Goal: Navigation & Orientation: Find specific page/section

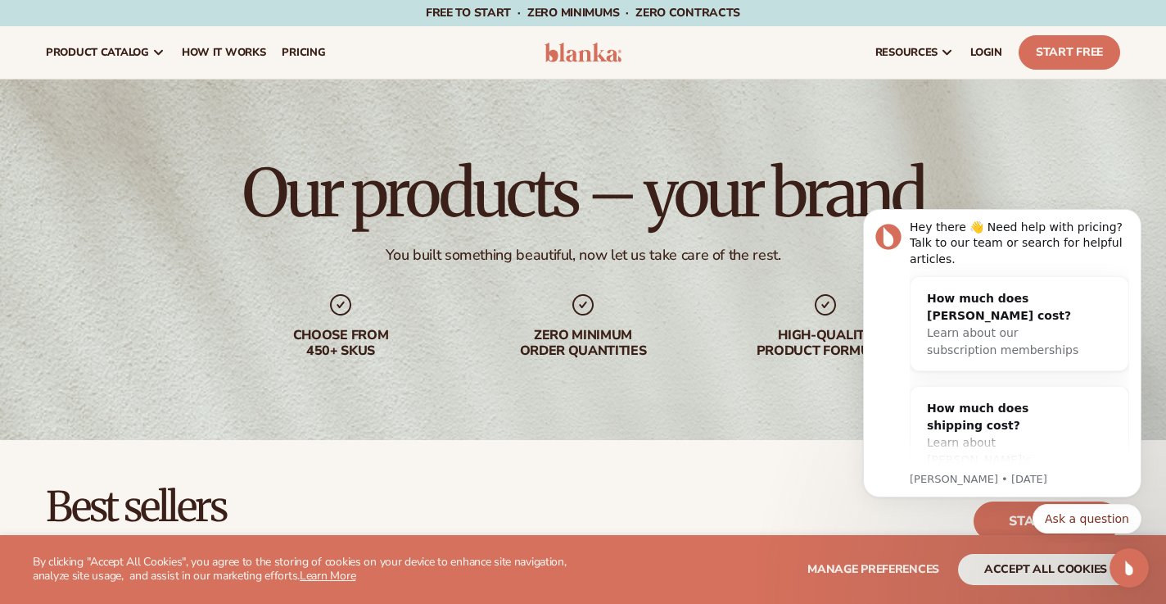
click at [809, 488] on div "Best sellers Private label products to start your beauty and self care line [DA…" at bounding box center [583, 521] width 1075 height 70
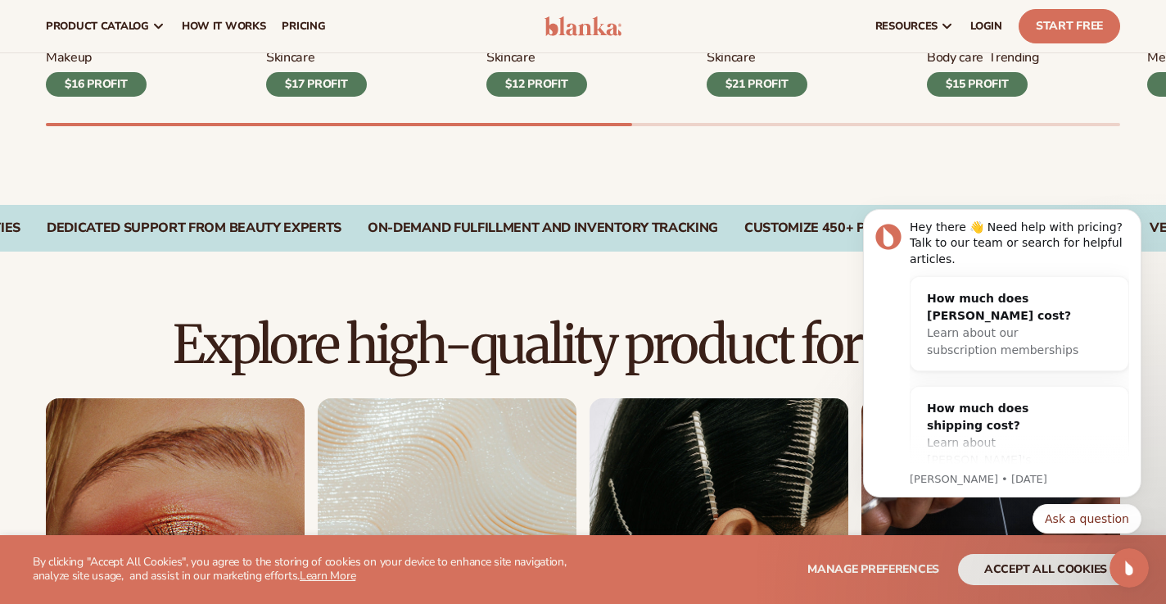
scroll to position [813, 0]
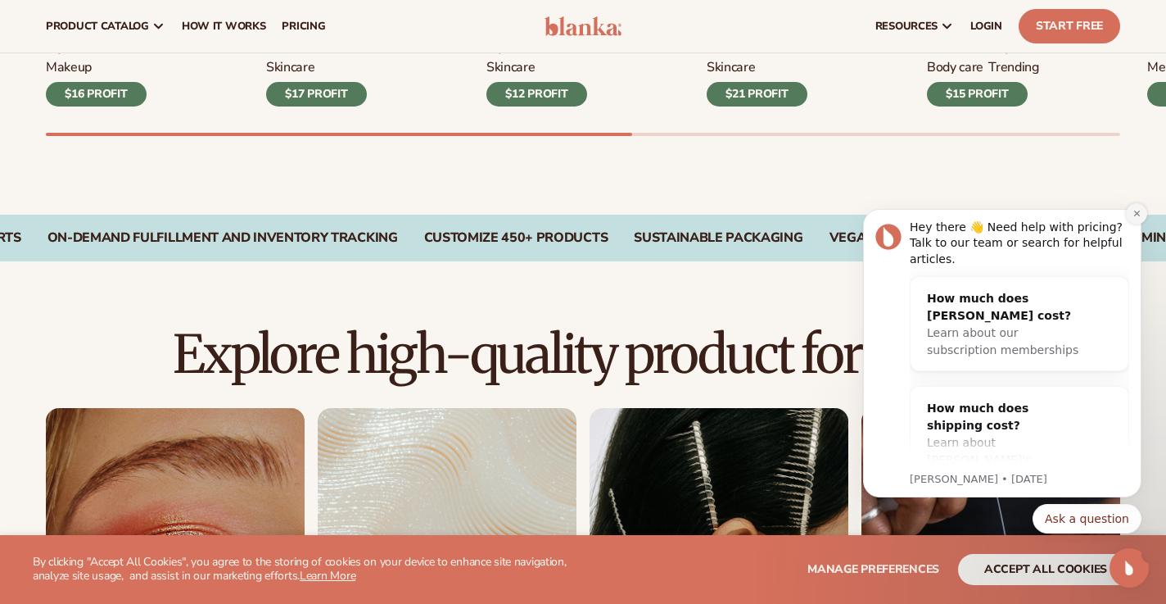
click at [1134, 210] on icon "Dismiss notification" at bounding box center [1137, 213] width 9 height 9
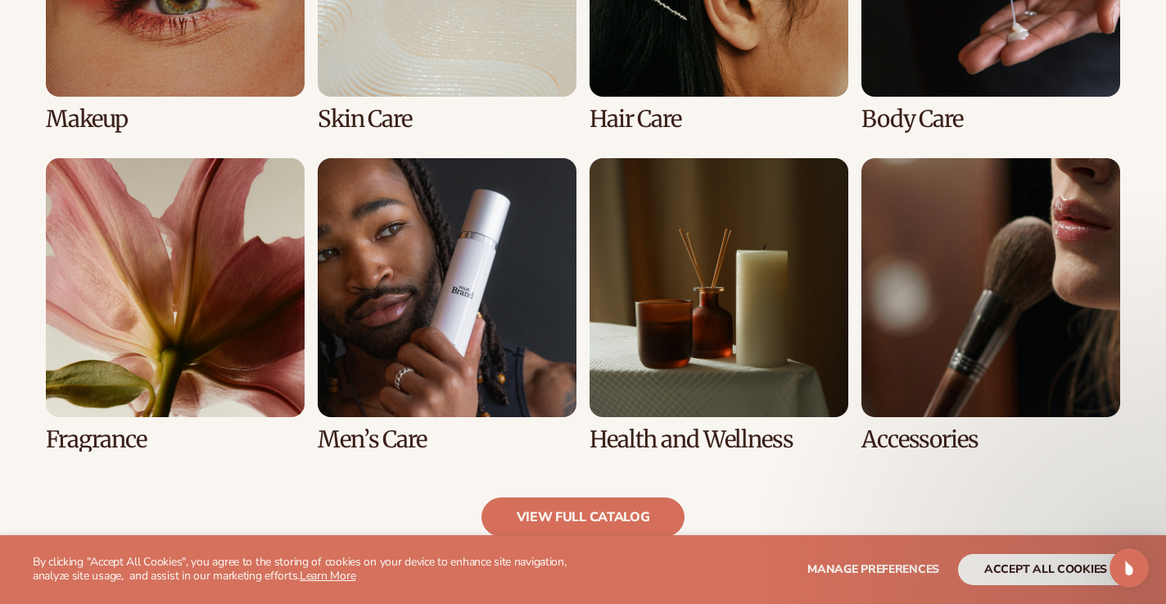
scroll to position [1386, 0]
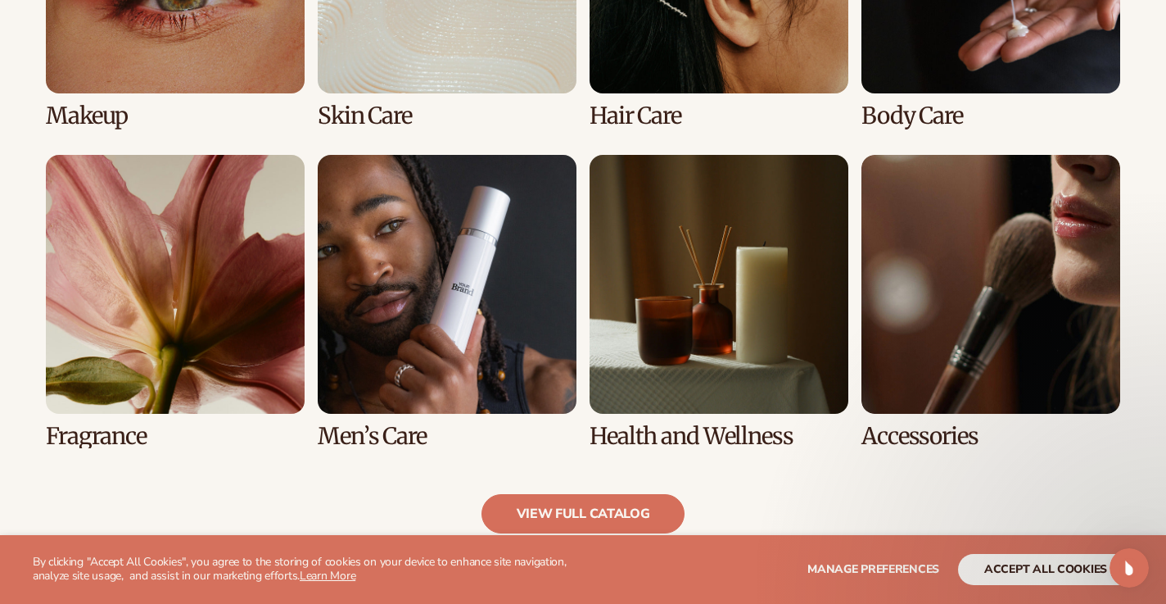
click at [1026, 244] on link "8 / 8" at bounding box center [991, 302] width 259 height 294
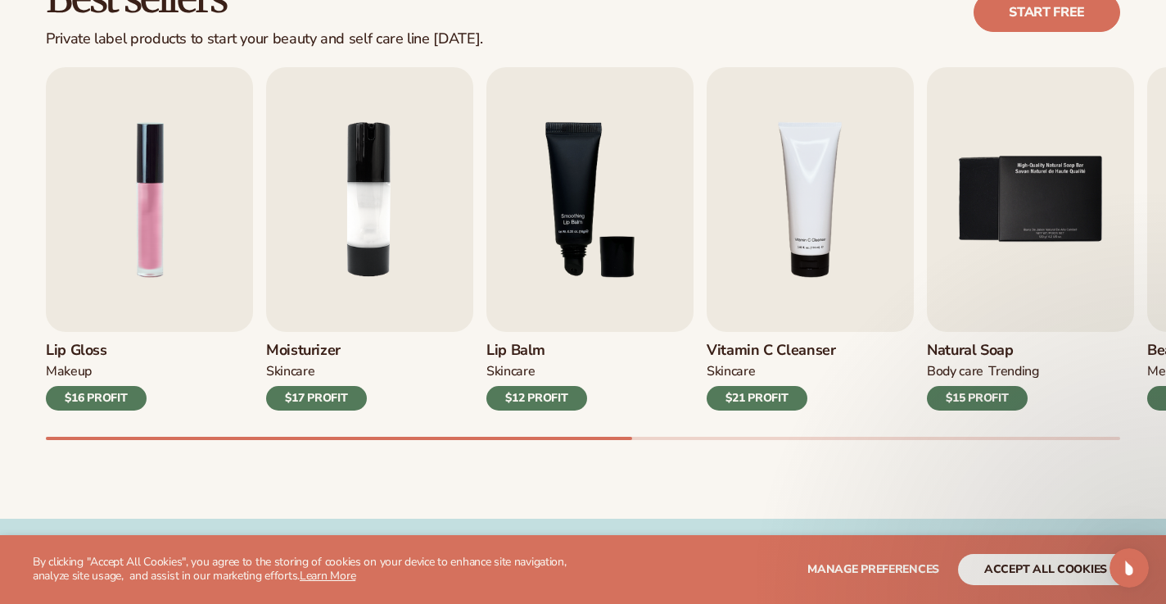
scroll to position [509, 0]
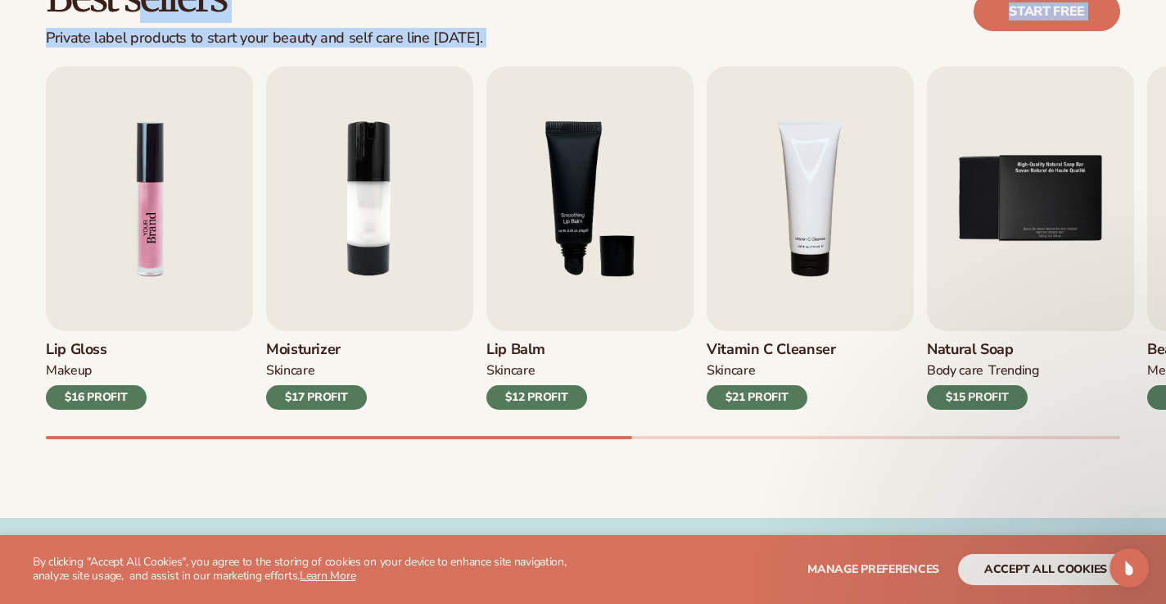
drag, startPoint x: 135, startPoint y: 43, endPoint x: 135, endPoint y: 170, distance: 127.0
click at [135, 170] on div "Best sellers Private label products to start your beauty and self care line [DA…" at bounding box center [583, 223] width 1166 height 587
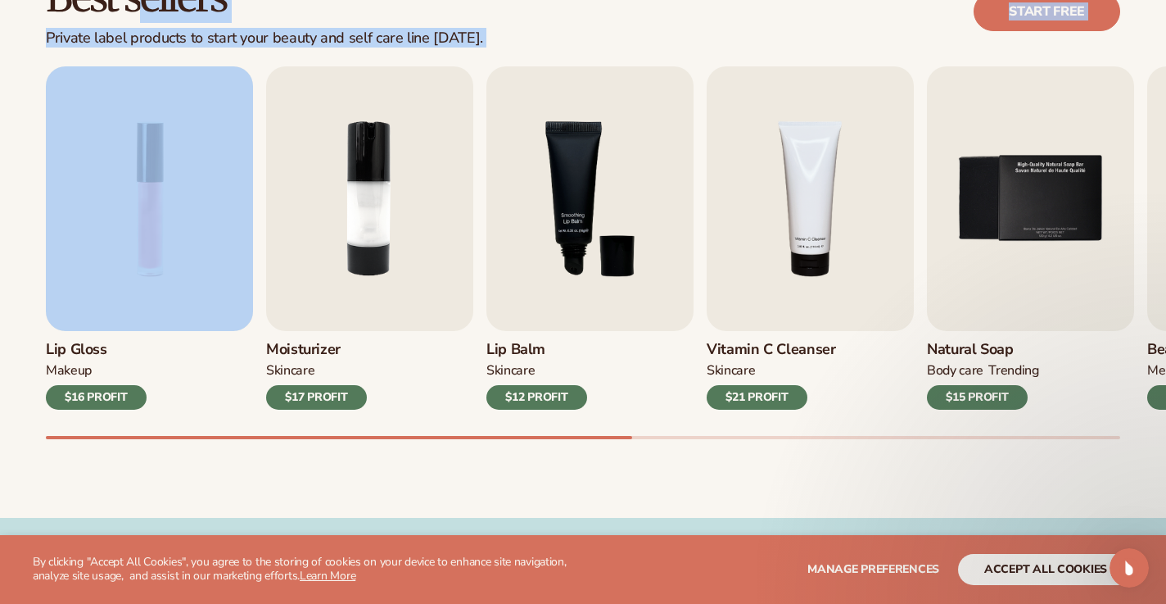
click at [1009, 558] on button "accept all cookies" at bounding box center [1045, 569] width 175 height 31
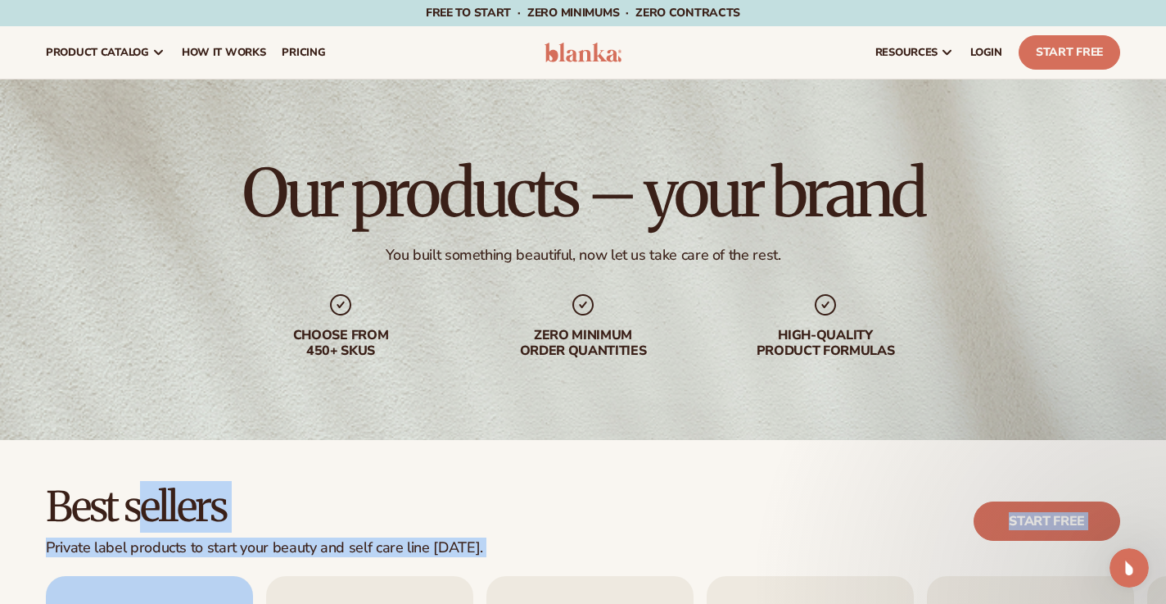
scroll to position [0, 0]
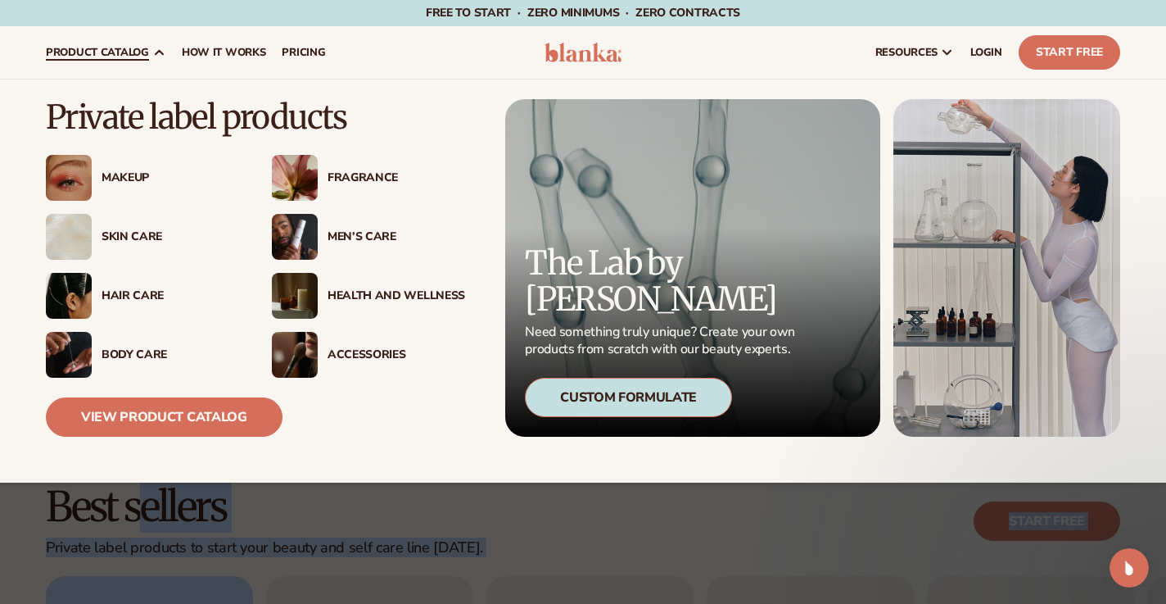
click at [88, 173] on img at bounding box center [69, 178] width 46 height 46
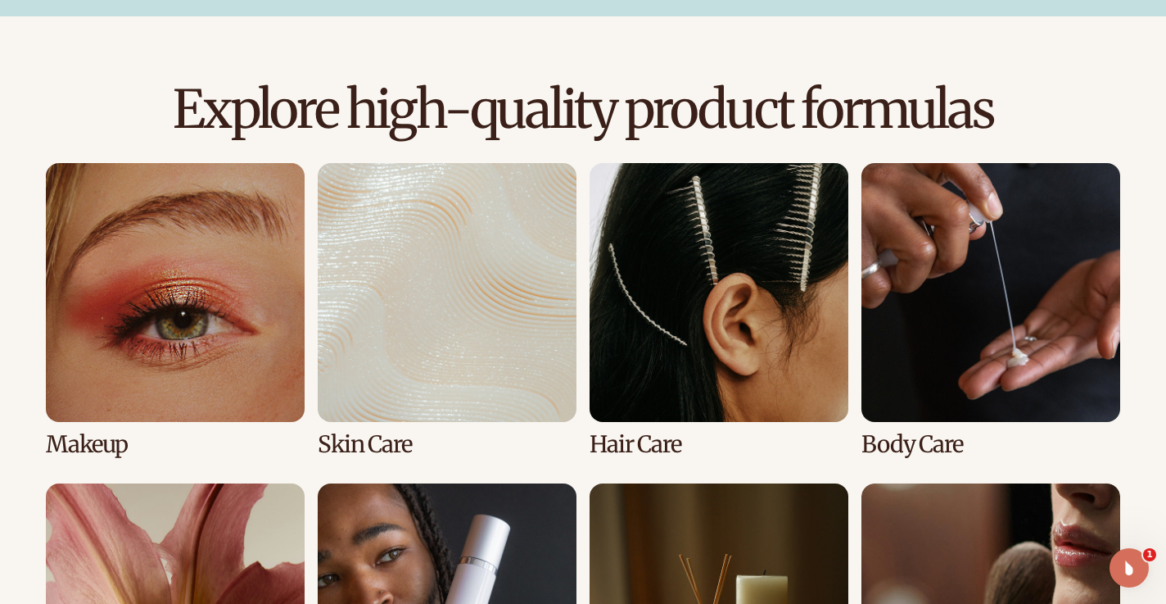
scroll to position [1058, 0]
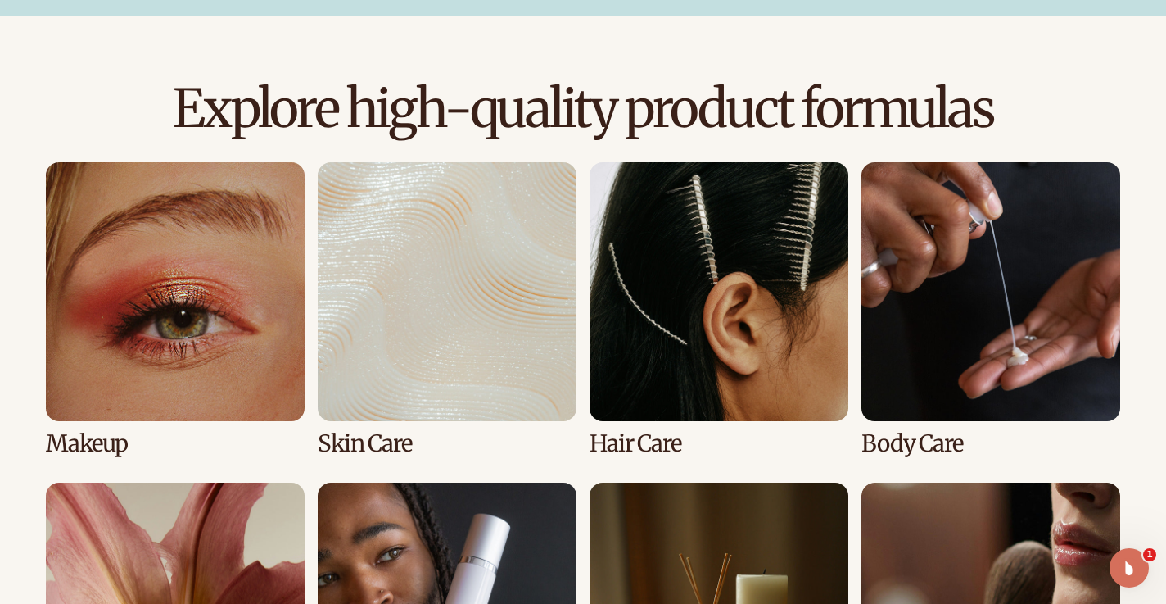
click at [212, 366] on link "1 / 8" at bounding box center [175, 309] width 259 height 294
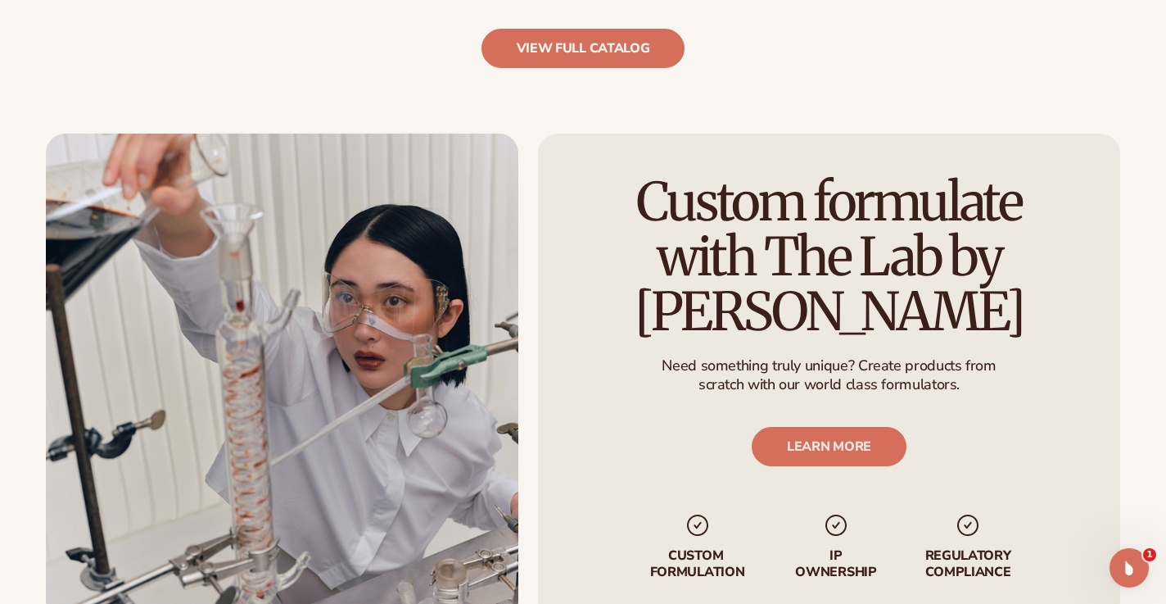
scroll to position [1877, 0]
click at [559, 57] on link "view full catalog" at bounding box center [584, 47] width 204 height 39
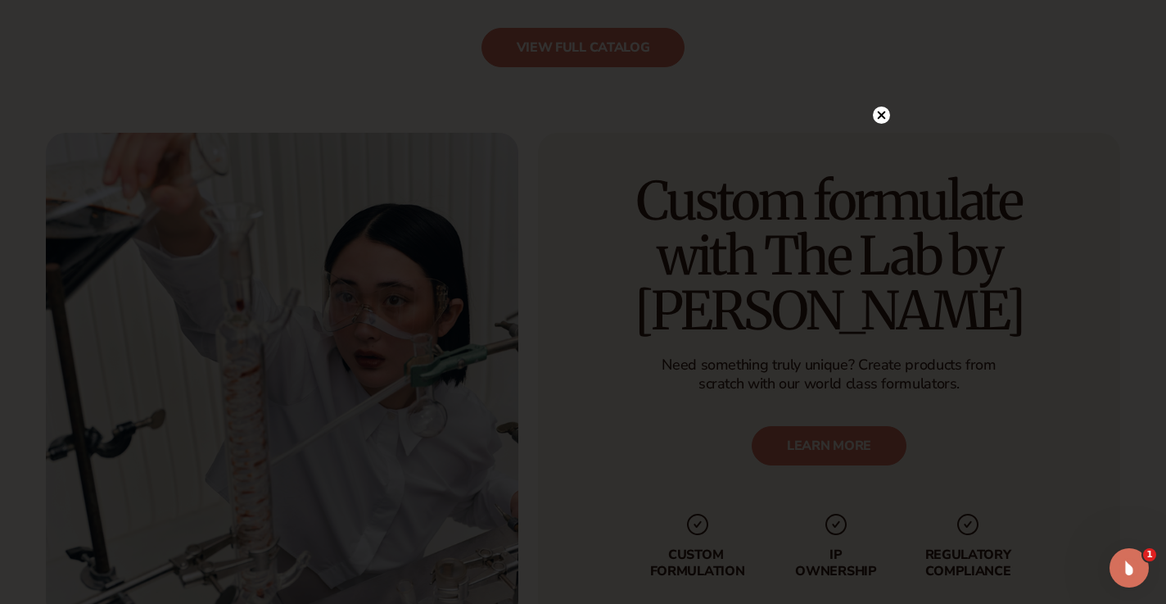
click at [885, 122] on circle at bounding box center [881, 114] width 17 height 17
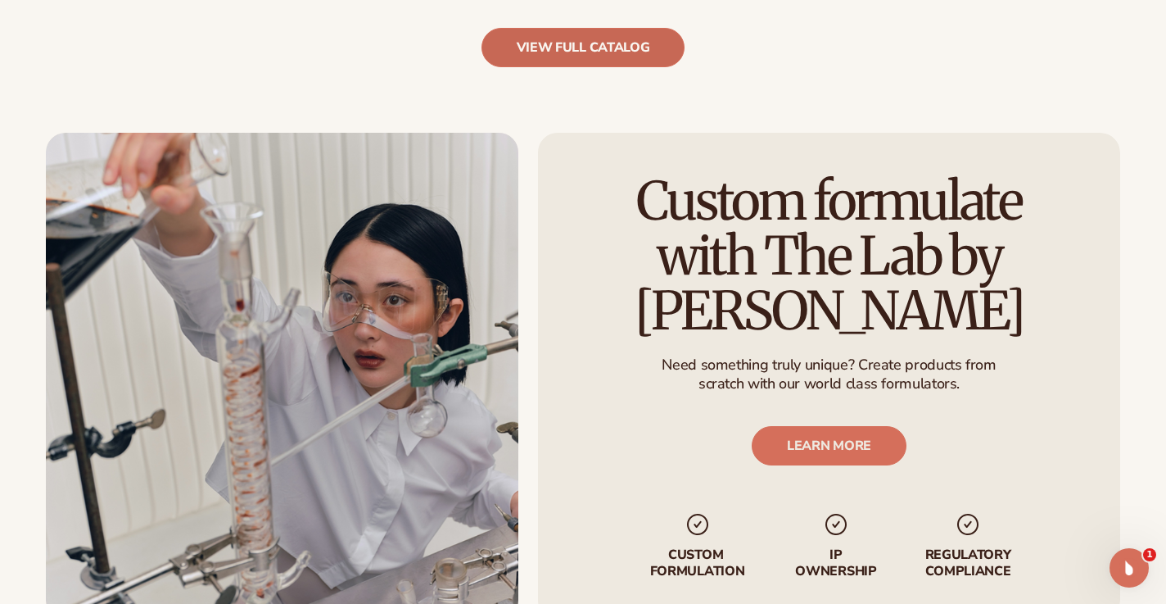
click at [600, 45] on link "view full catalog" at bounding box center [584, 47] width 204 height 39
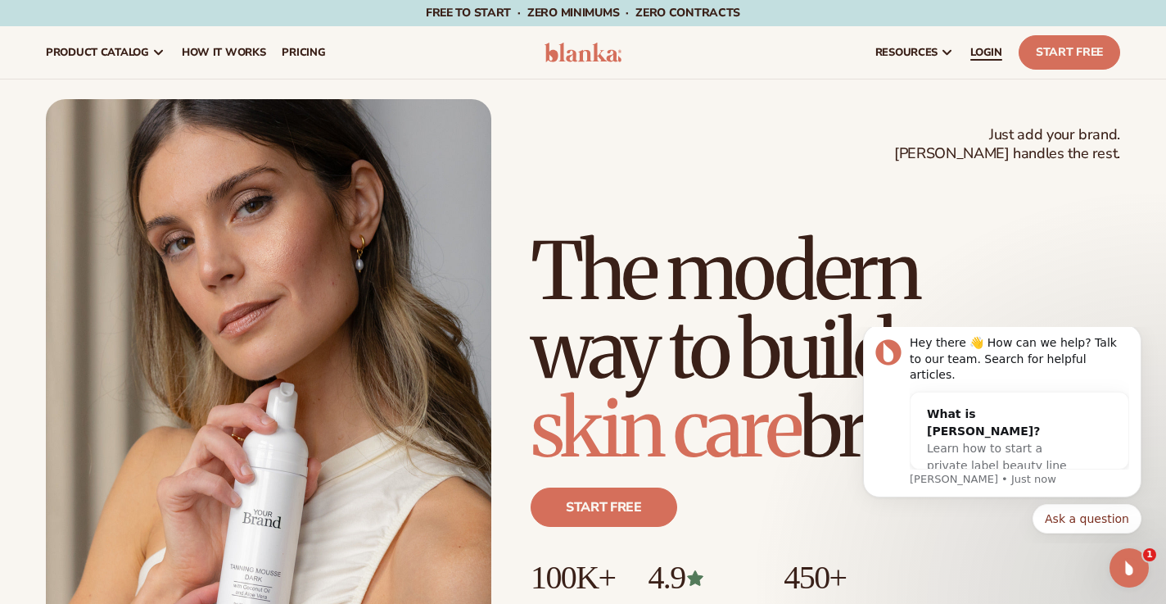
click at [994, 49] on span "LOGIN" at bounding box center [987, 52] width 32 height 13
